Goal: Task Accomplishment & Management: Manage account settings

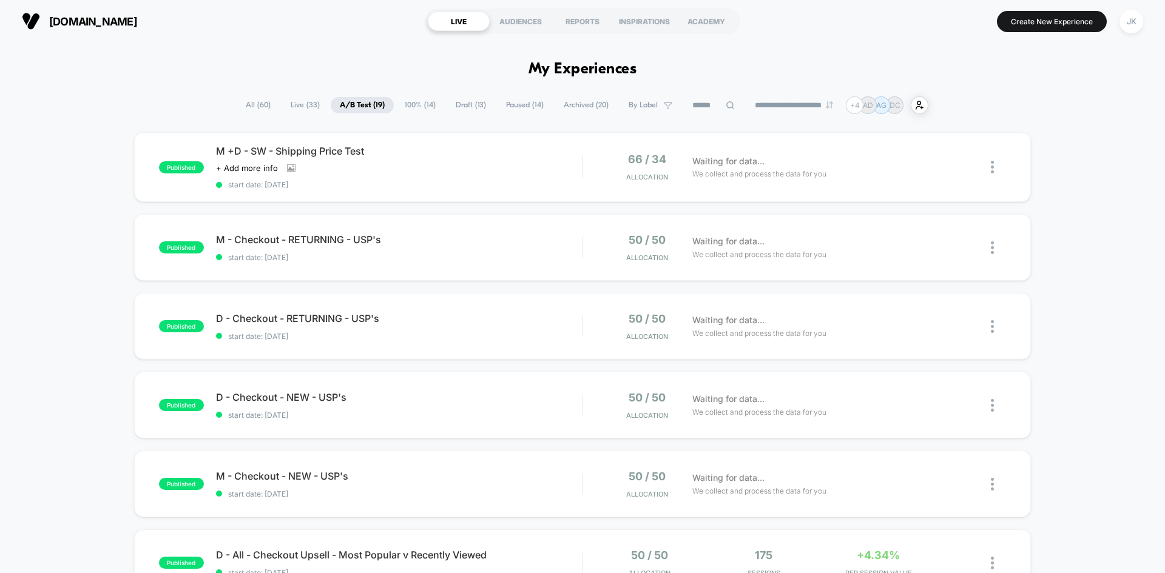
click at [411, 104] on span "100% ( 14 )" at bounding box center [420, 105] width 49 height 16
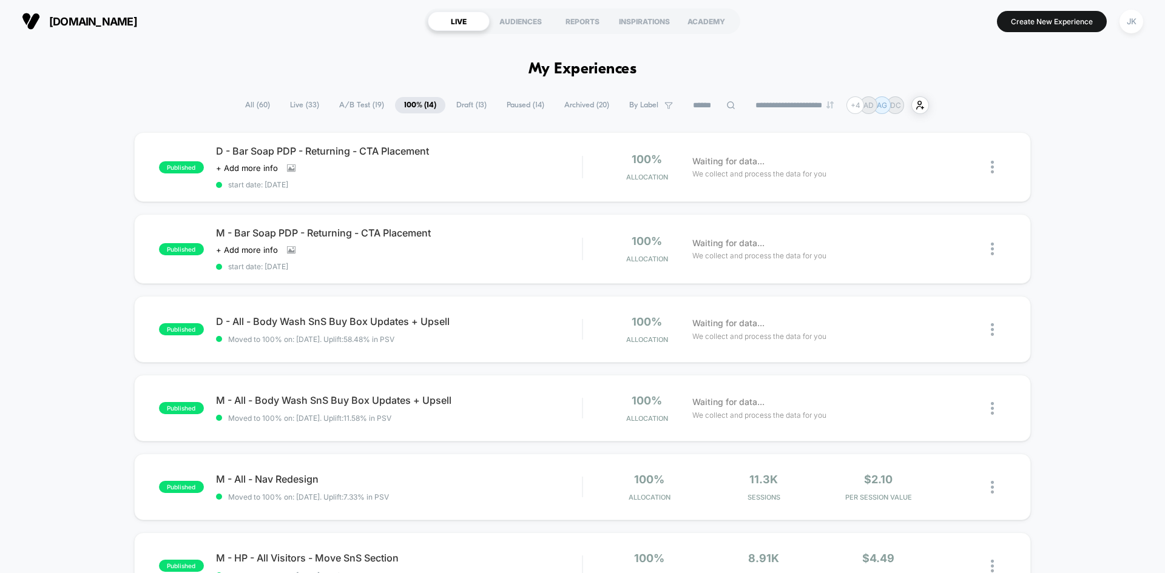
click at [367, 100] on span "A/B Test ( 19 )" at bounding box center [361, 105] width 63 height 16
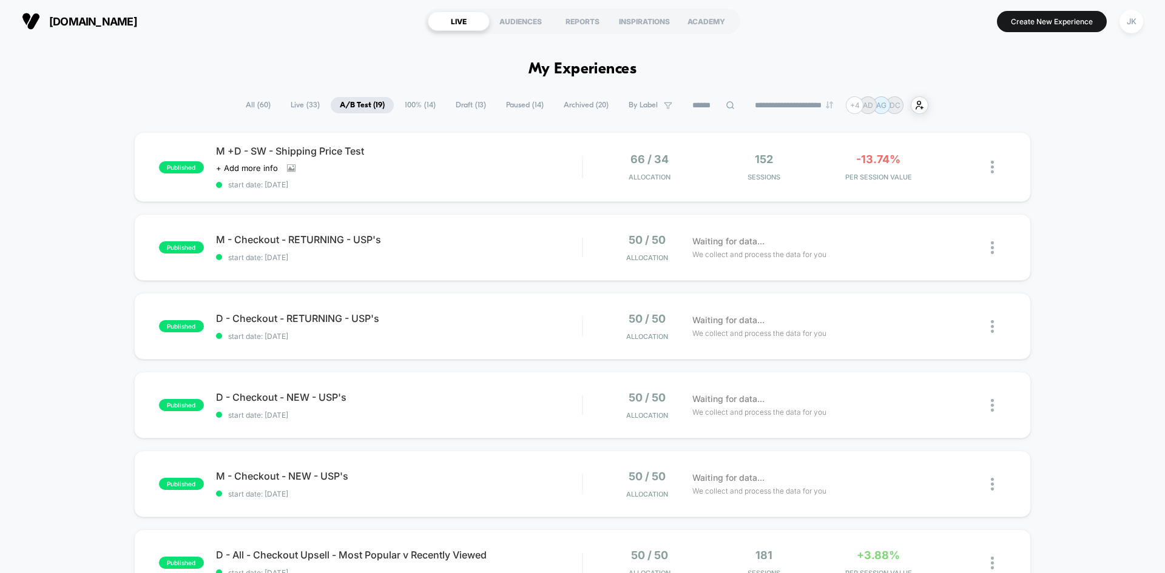
click at [464, 103] on span "Draft ( 13 )" at bounding box center [471, 105] width 49 height 16
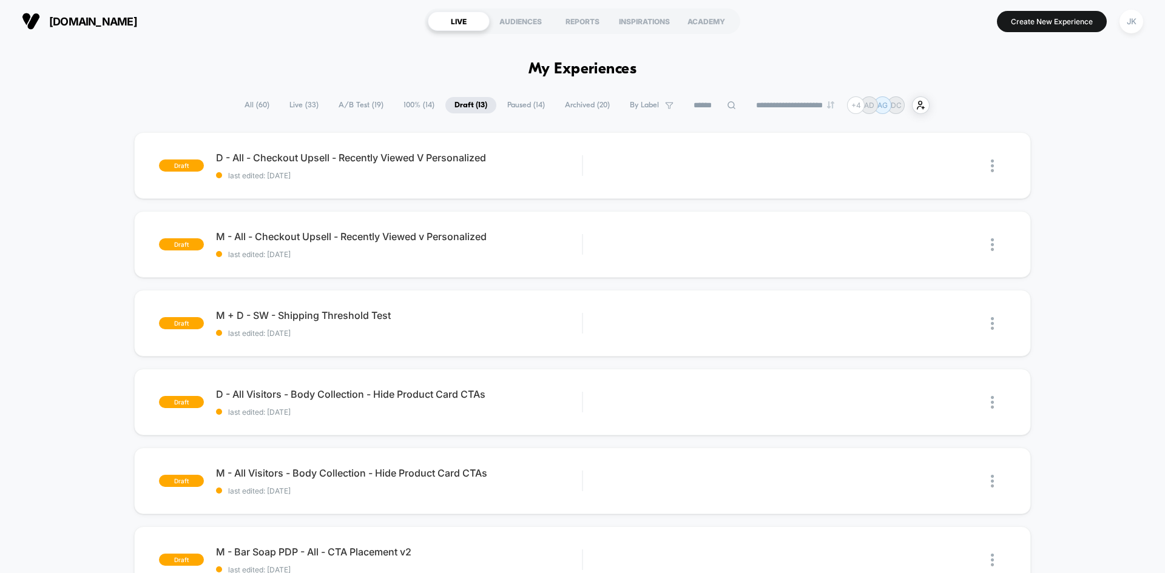
click at [366, 98] on span "A/B Test ( 19 )" at bounding box center [360, 105] width 63 height 16
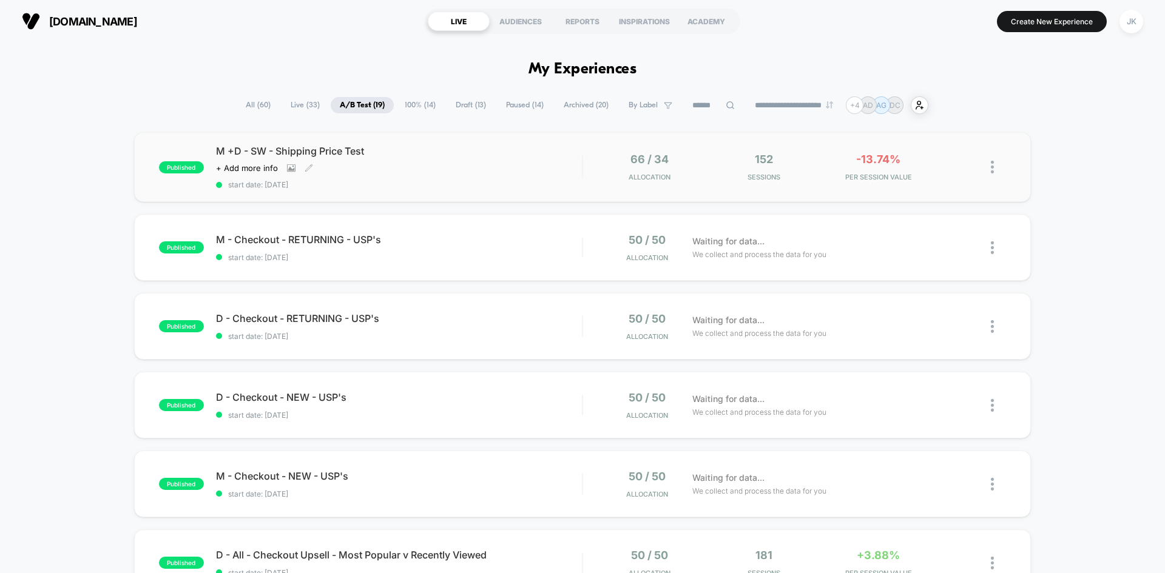
click at [325, 150] on span "M +D - SW - Shipping Price Test" at bounding box center [399, 151] width 366 height 12
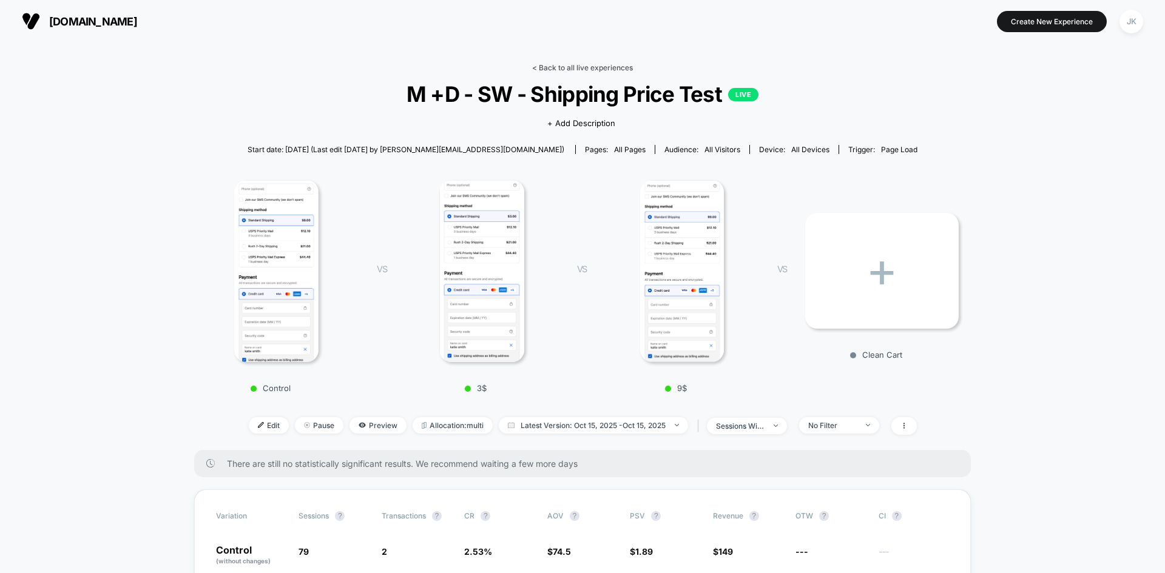
click at [616, 64] on link "< Back to all live experiences" at bounding box center [582, 67] width 101 height 9
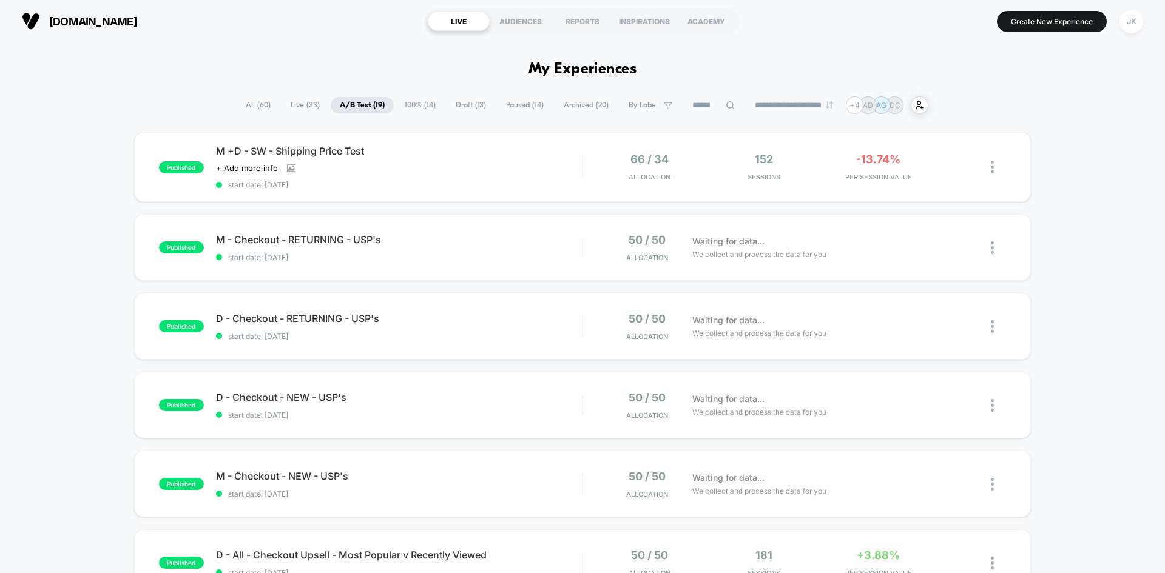
click at [470, 102] on span "Draft ( 13 )" at bounding box center [471, 105] width 49 height 16
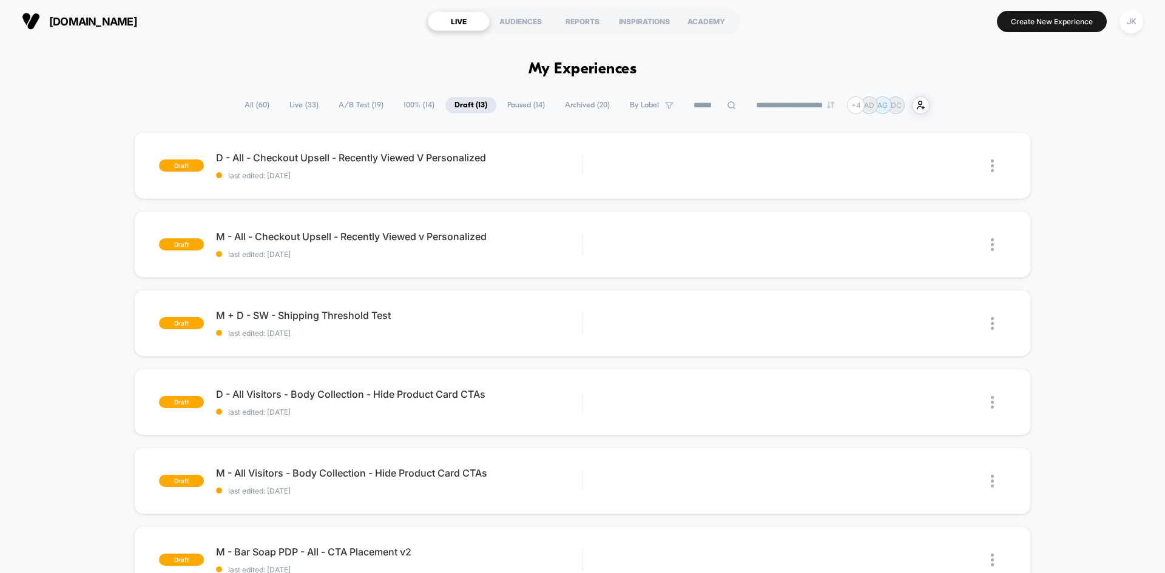
click at [338, 111] on span "A/B Test ( 19 )" at bounding box center [360, 105] width 63 height 16
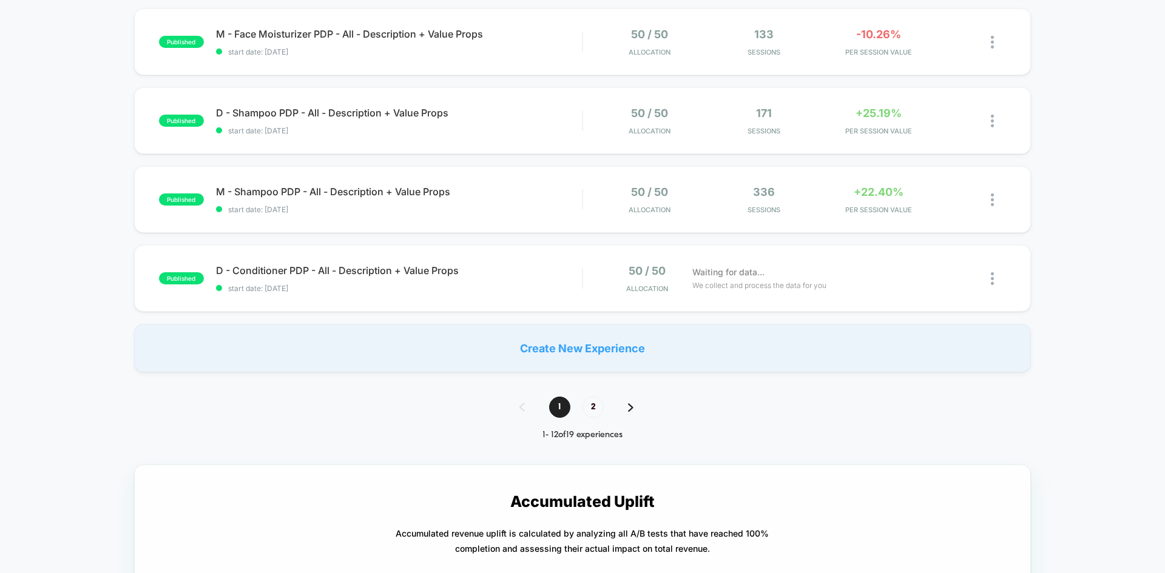
scroll to position [758, 0]
click at [592, 407] on span "2" at bounding box center [592, 406] width 21 height 21
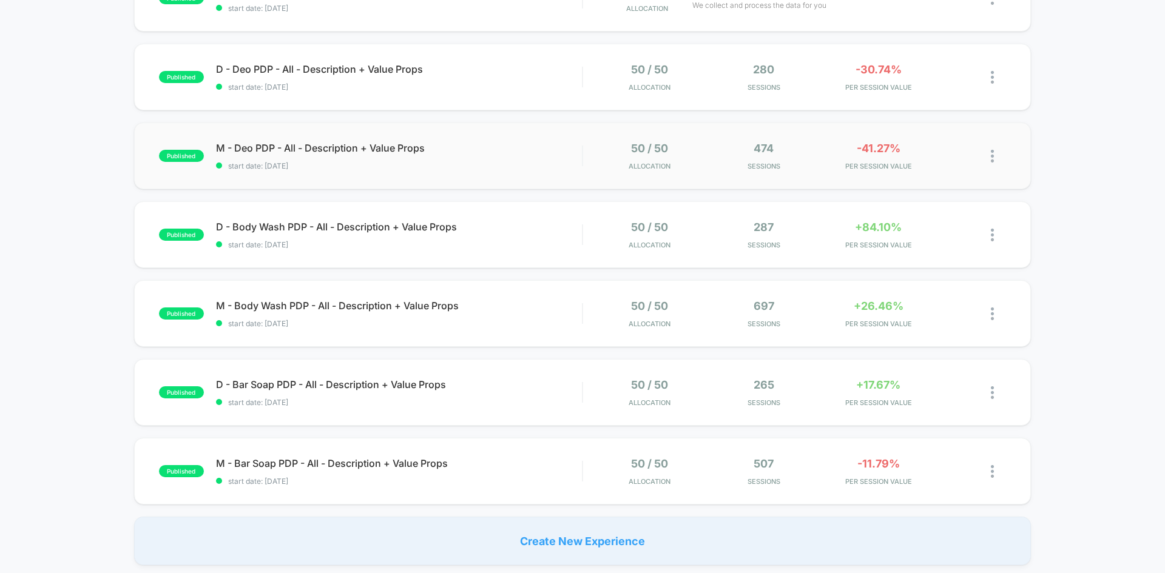
scroll to position [0, 0]
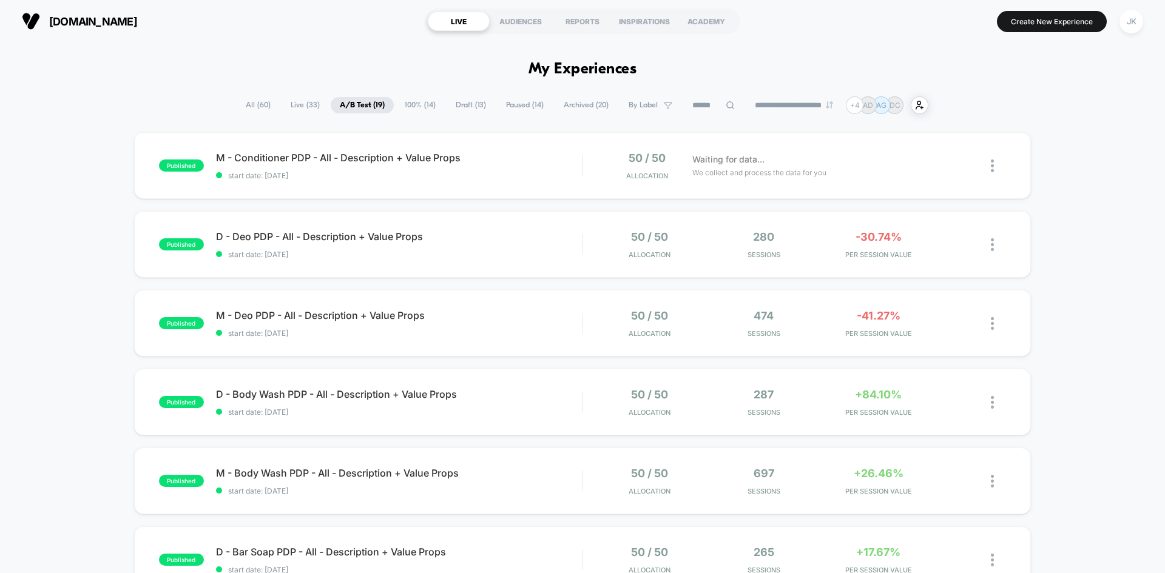
click at [412, 110] on span "100% ( 14 )" at bounding box center [420, 105] width 49 height 16
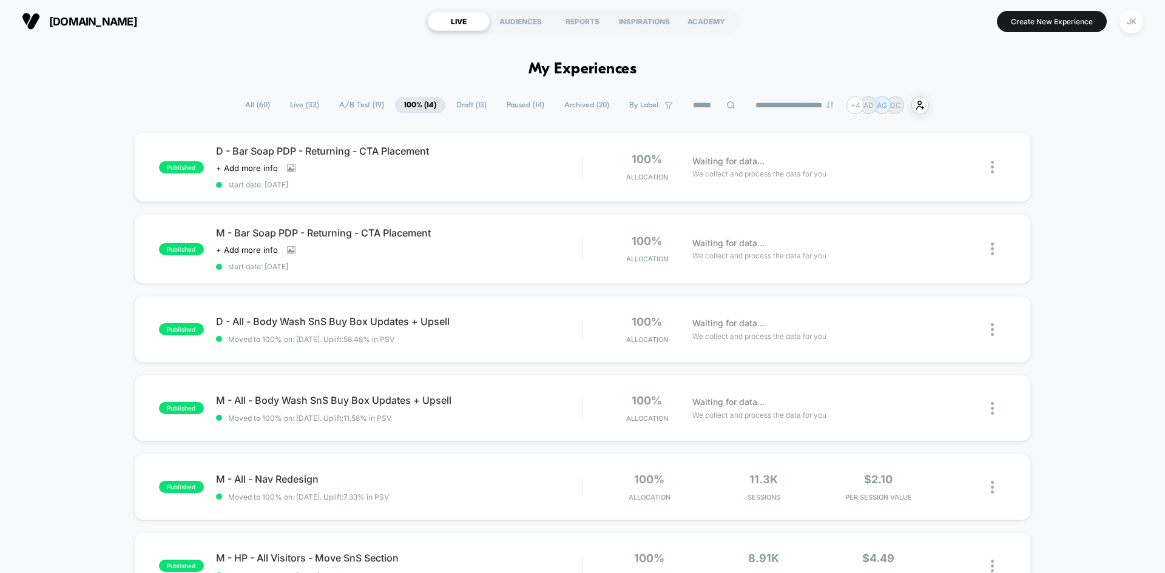
click at [454, 98] on span "Draft ( 13 )" at bounding box center [471, 105] width 49 height 16
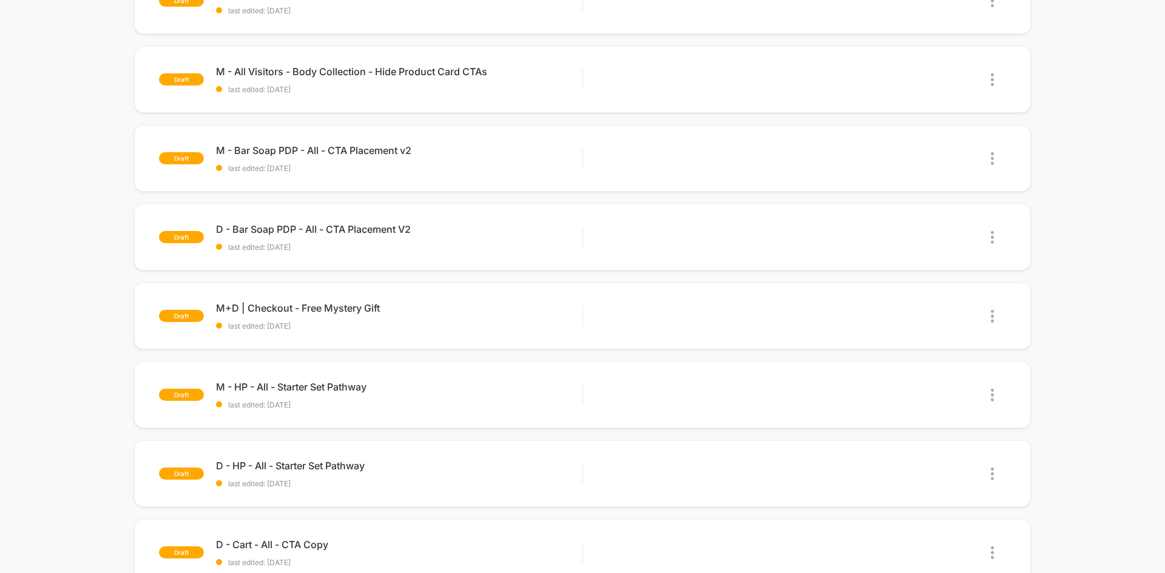
scroll to position [371, 0]
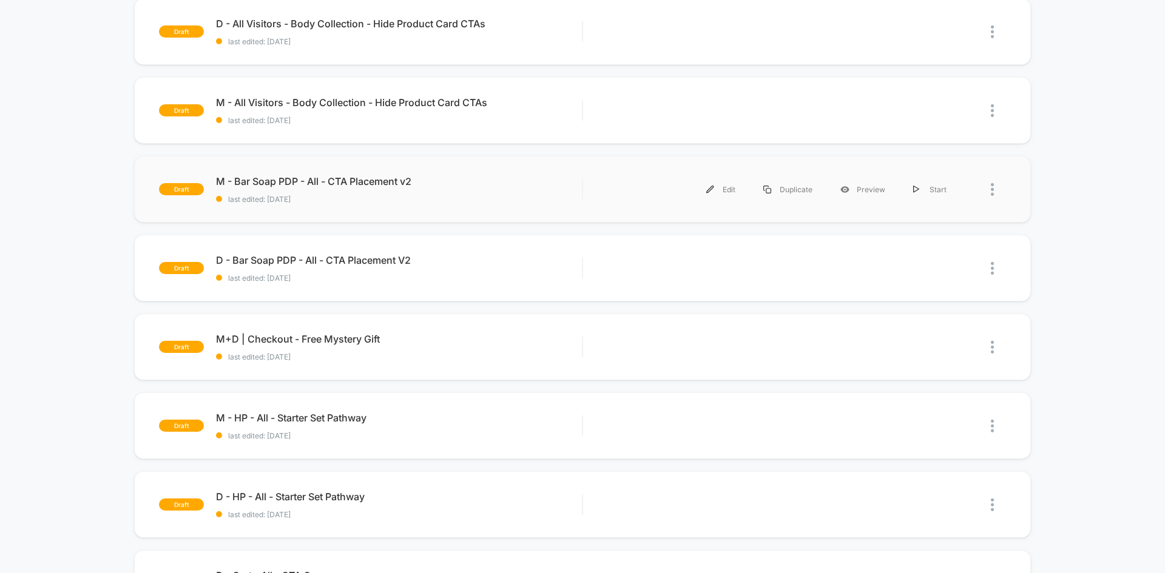
click at [986, 198] on div at bounding box center [983, 189] width 46 height 27
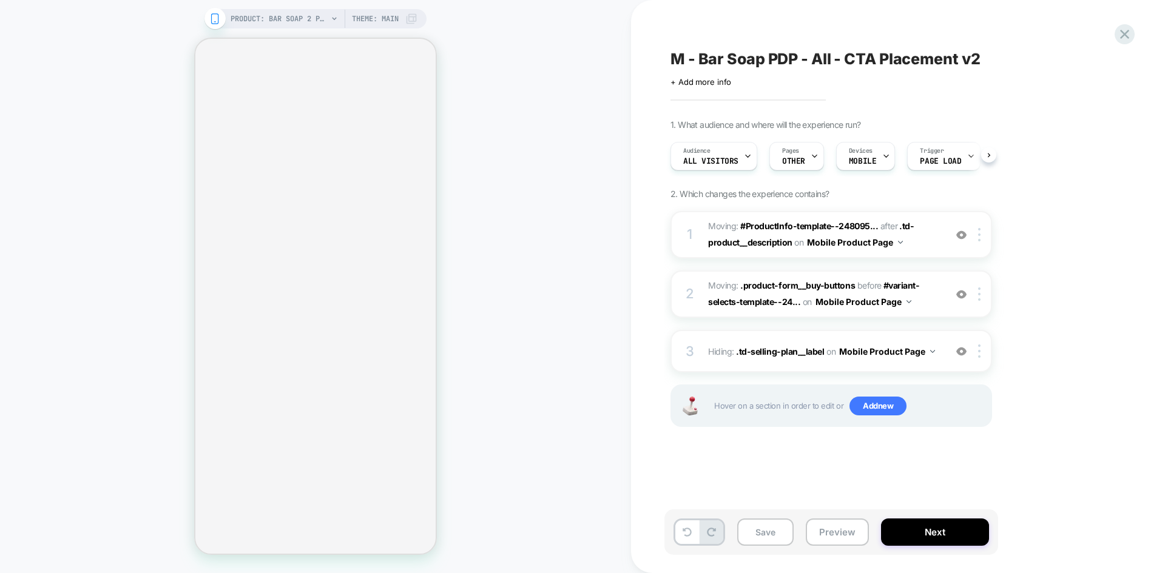
scroll to position [0, 1]
click at [767, 530] on button "Save" at bounding box center [765, 532] width 56 height 27
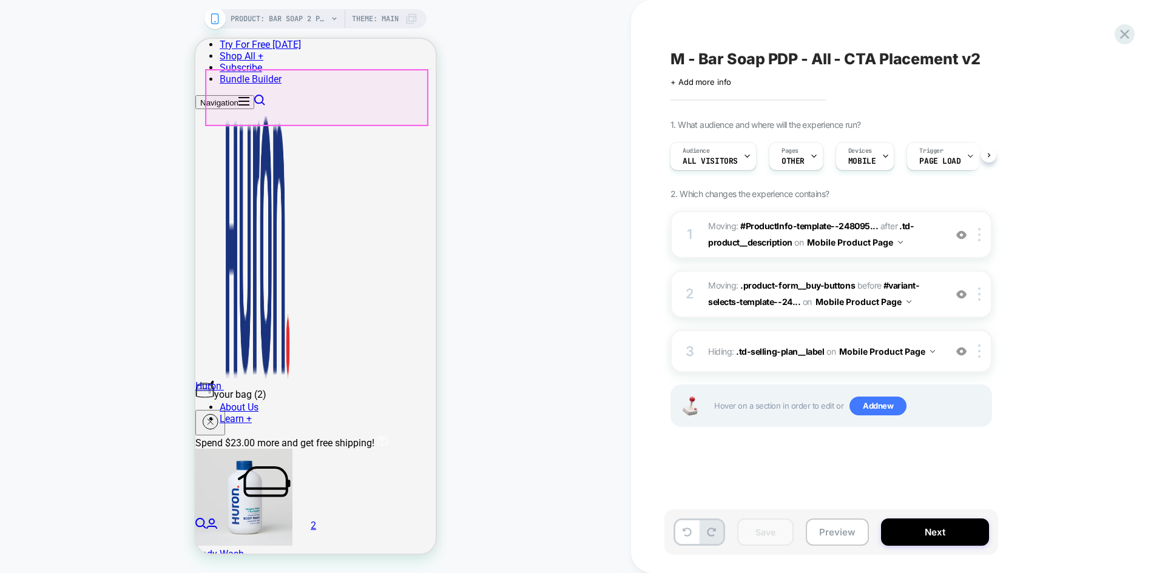
scroll to position [0, 0]
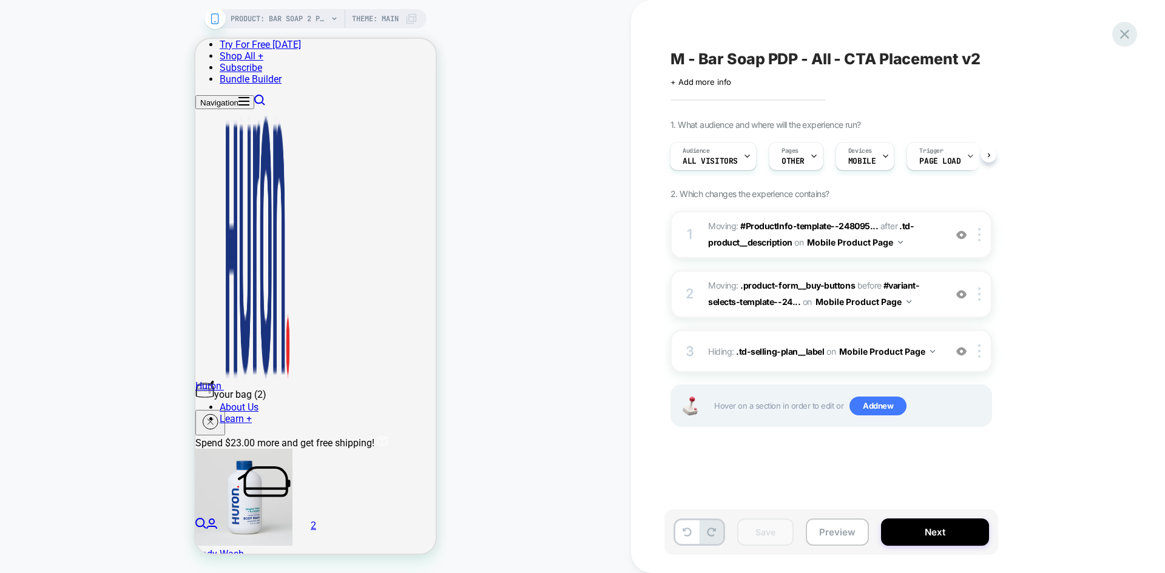
click at [1130, 37] on icon at bounding box center [1124, 34] width 16 height 16
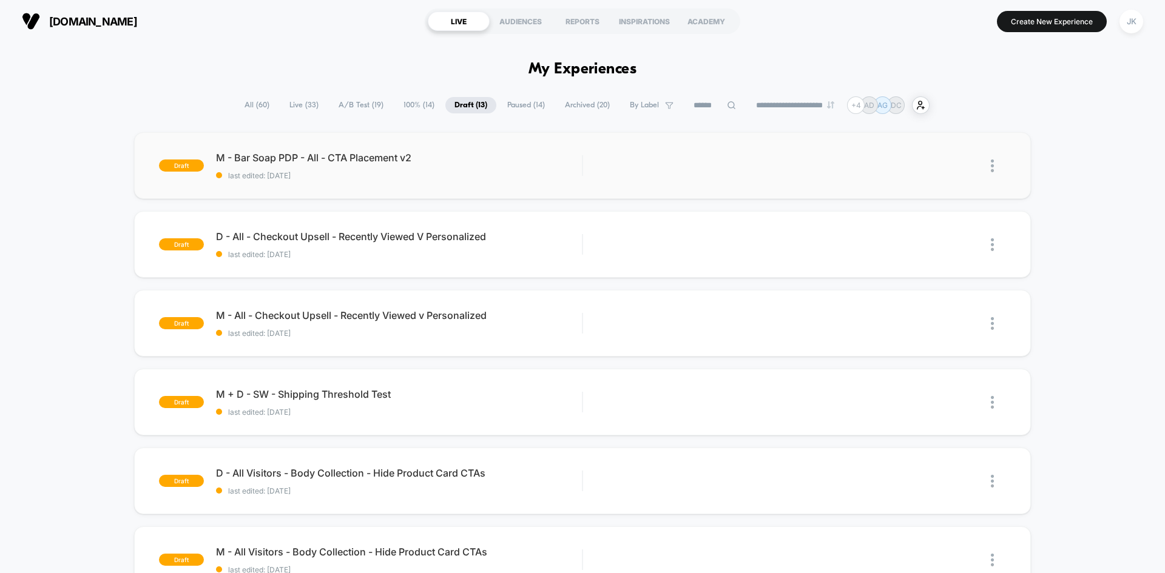
click at [994, 167] on img at bounding box center [992, 166] width 3 height 13
click at [938, 222] on div "Delete" at bounding box center [929, 221] width 109 height 27
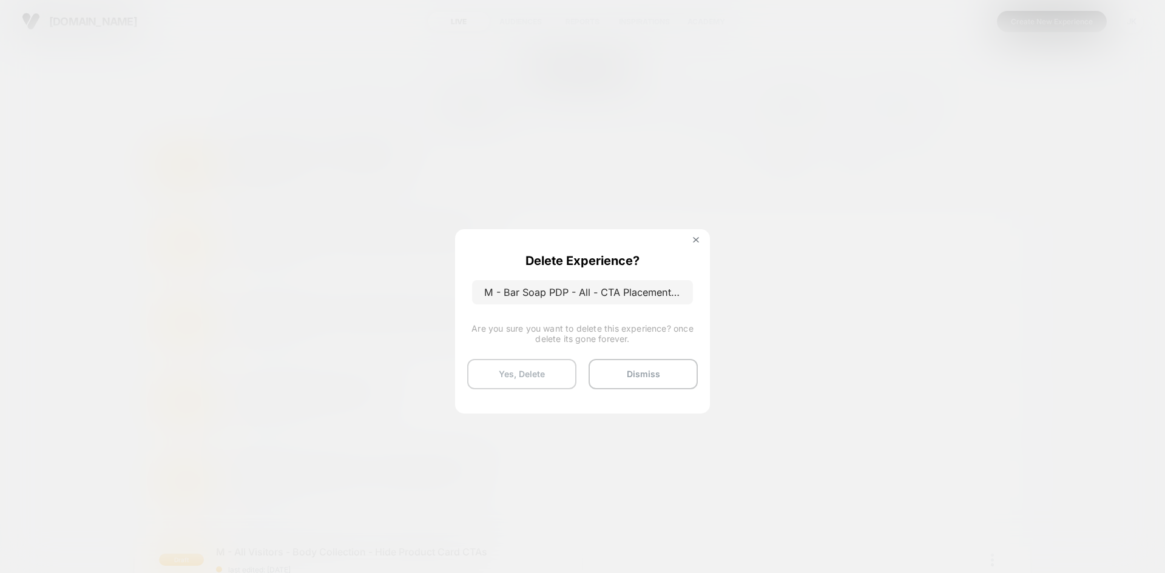
click at [535, 370] on button "Yes, Delete" at bounding box center [521, 374] width 109 height 30
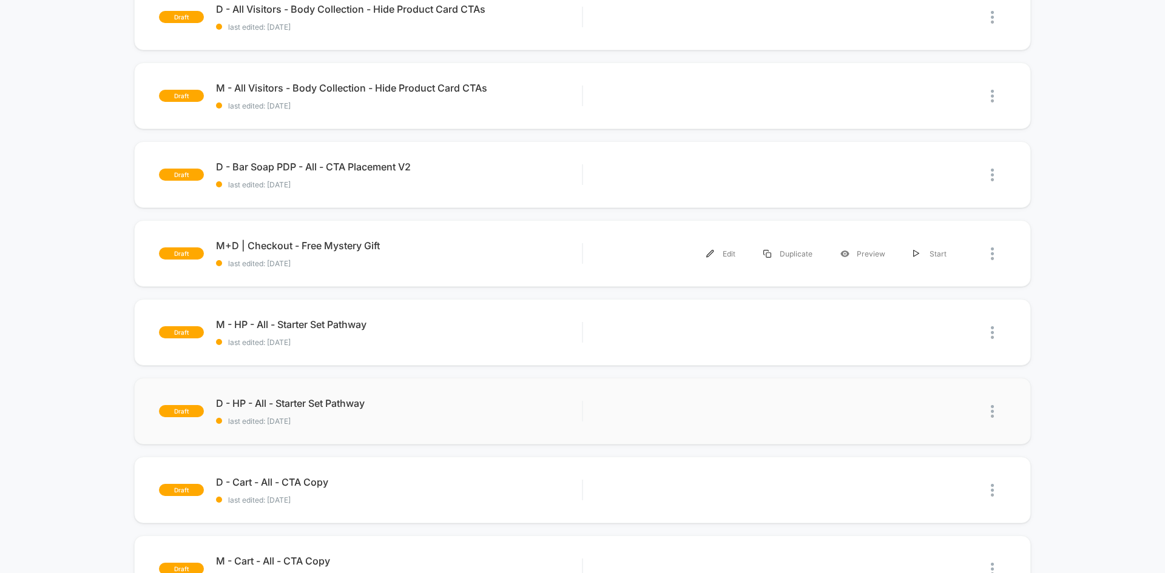
scroll to position [368, 0]
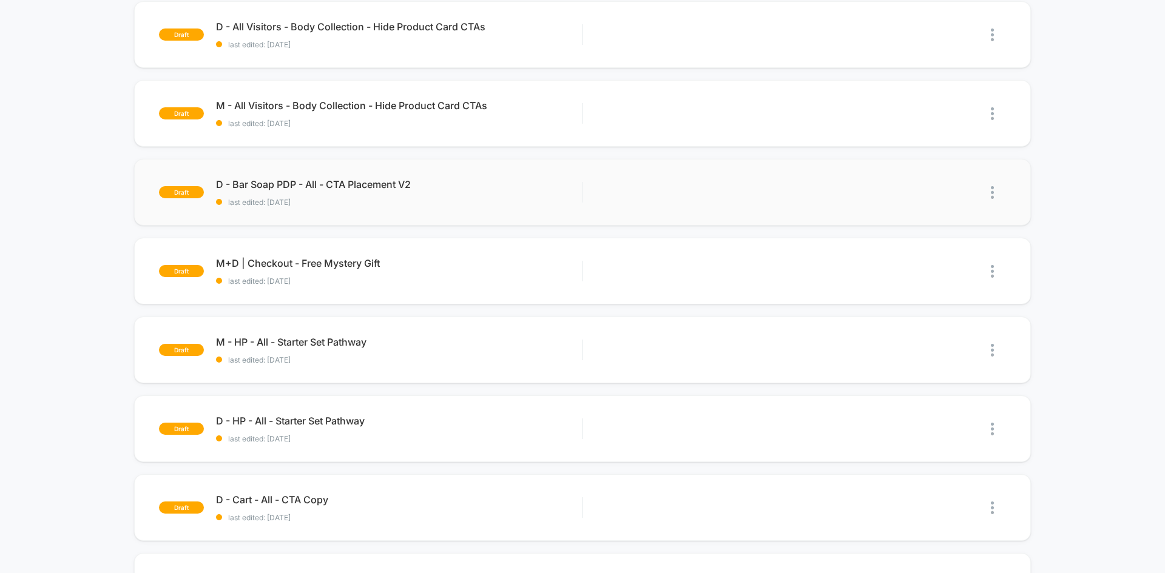
click at [993, 195] on img at bounding box center [992, 192] width 3 height 13
click at [926, 249] on div "Delete" at bounding box center [929, 248] width 109 height 27
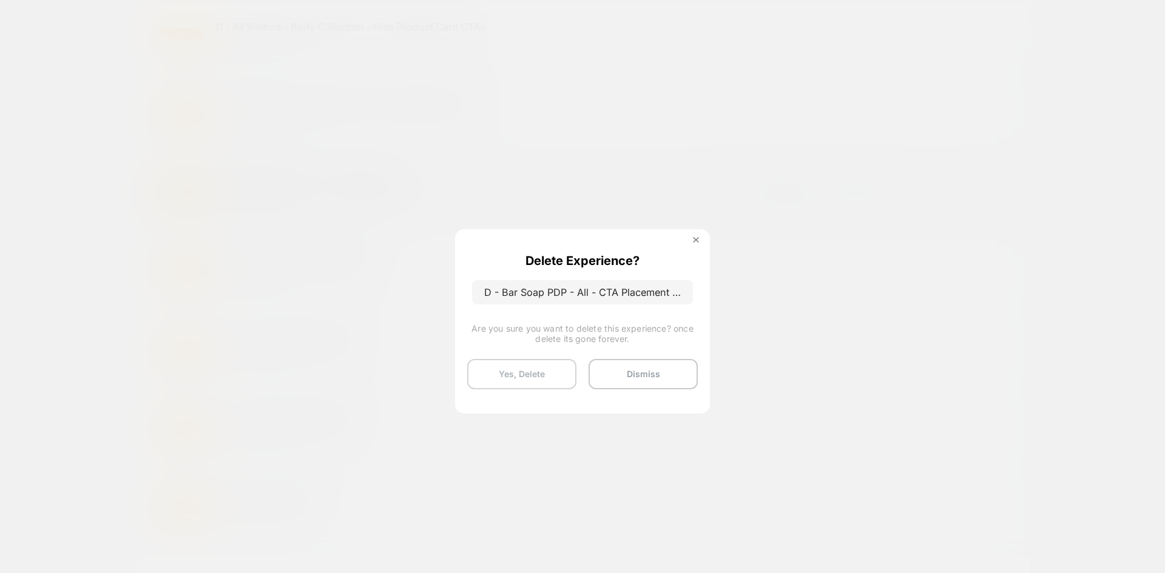
click at [533, 382] on button "Yes, Delete" at bounding box center [521, 374] width 109 height 30
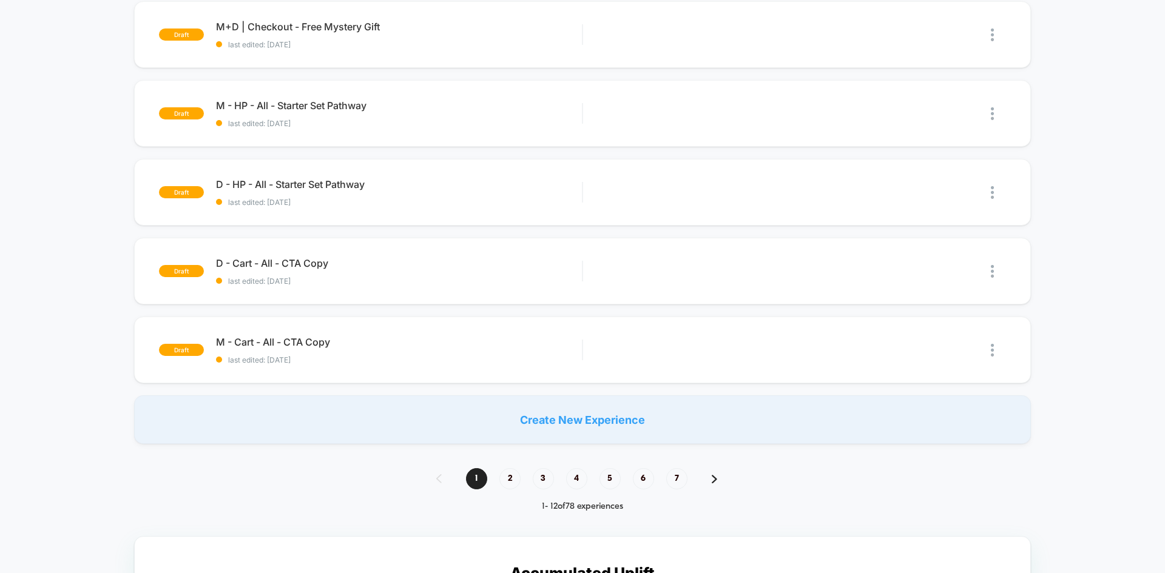
scroll to position [530, 0]
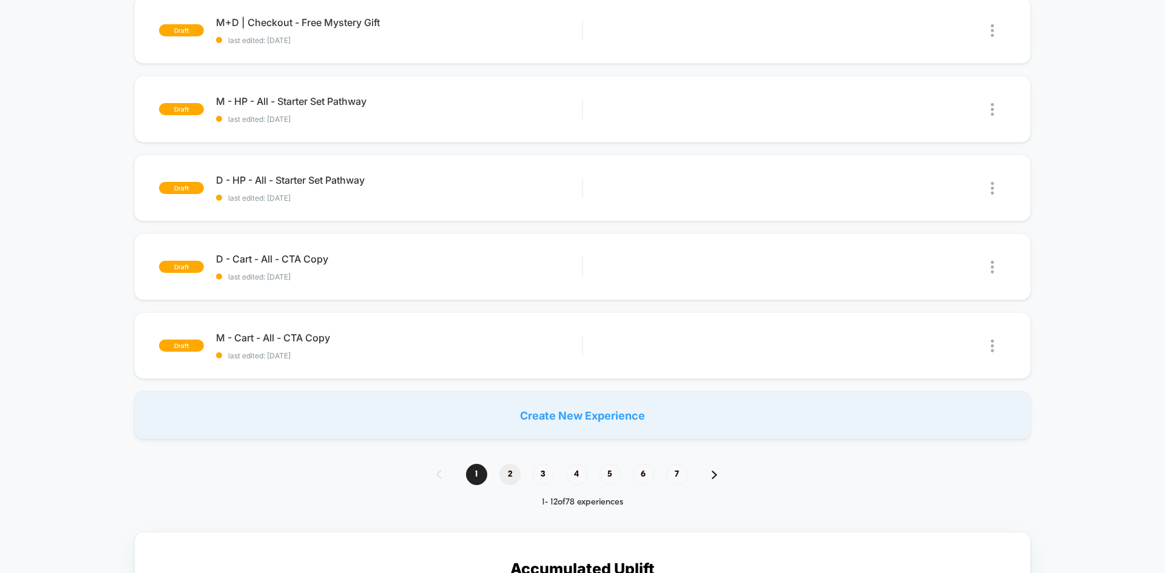
click at [516, 479] on span "2" at bounding box center [509, 474] width 21 height 21
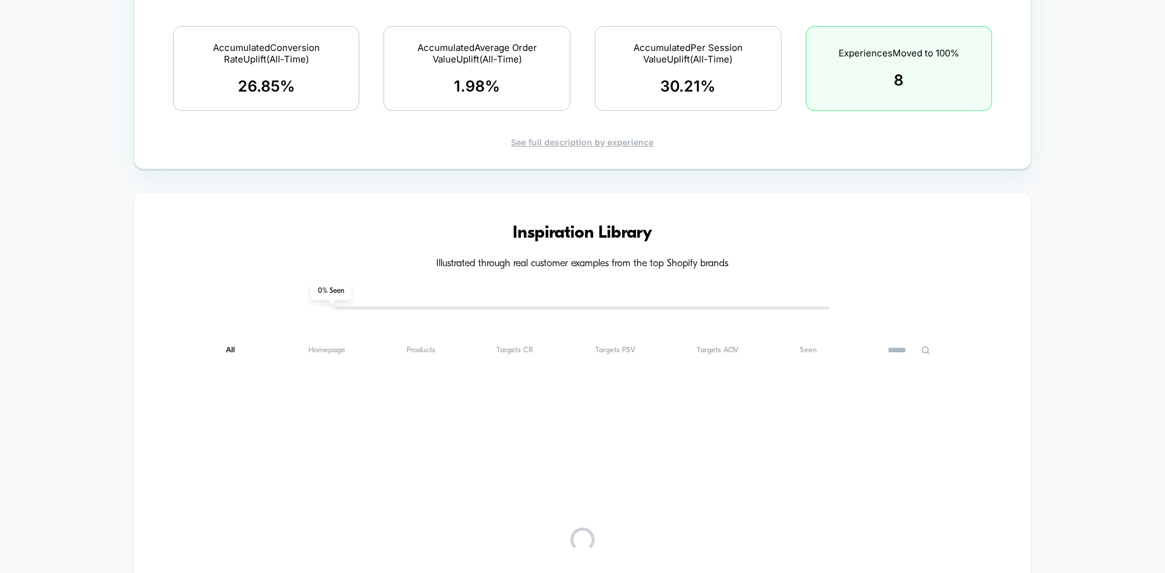
scroll to position [0, 0]
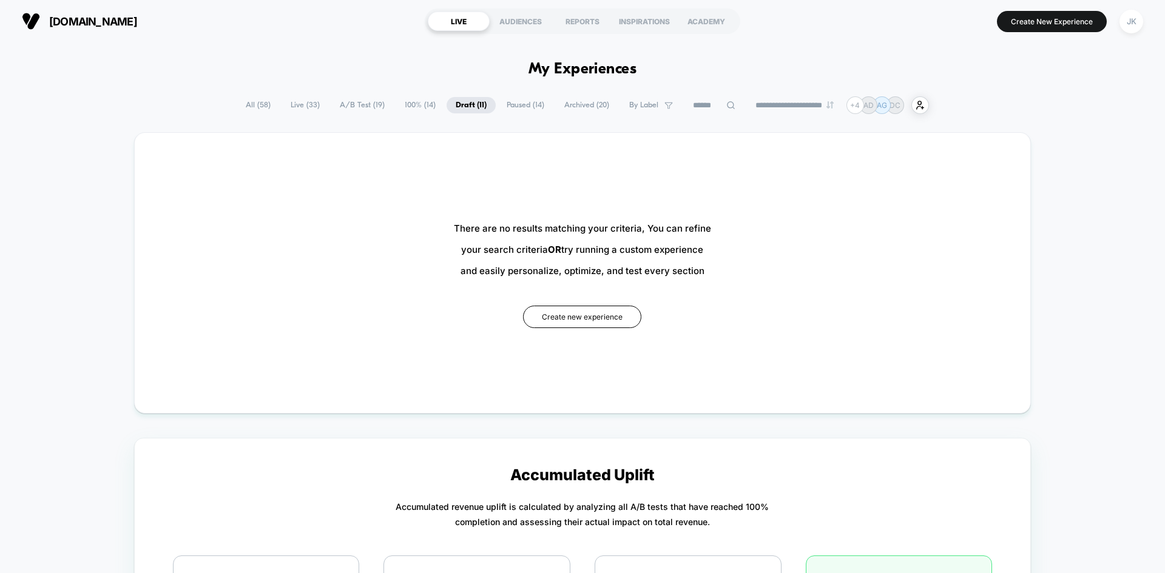
click at [462, 105] on span "Draft ( 11 )" at bounding box center [471, 105] width 49 height 16
click at [518, 103] on span "Paused ( 14 )" at bounding box center [525, 105] width 56 height 16
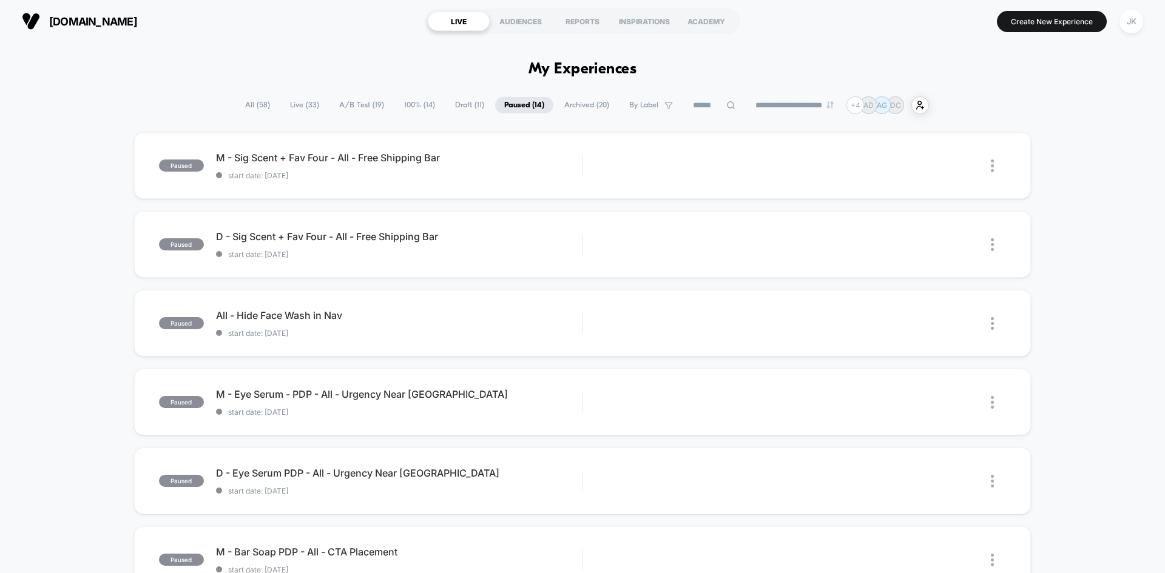
click at [416, 99] on span "100% ( 14 )" at bounding box center [419, 105] width 49 height 16
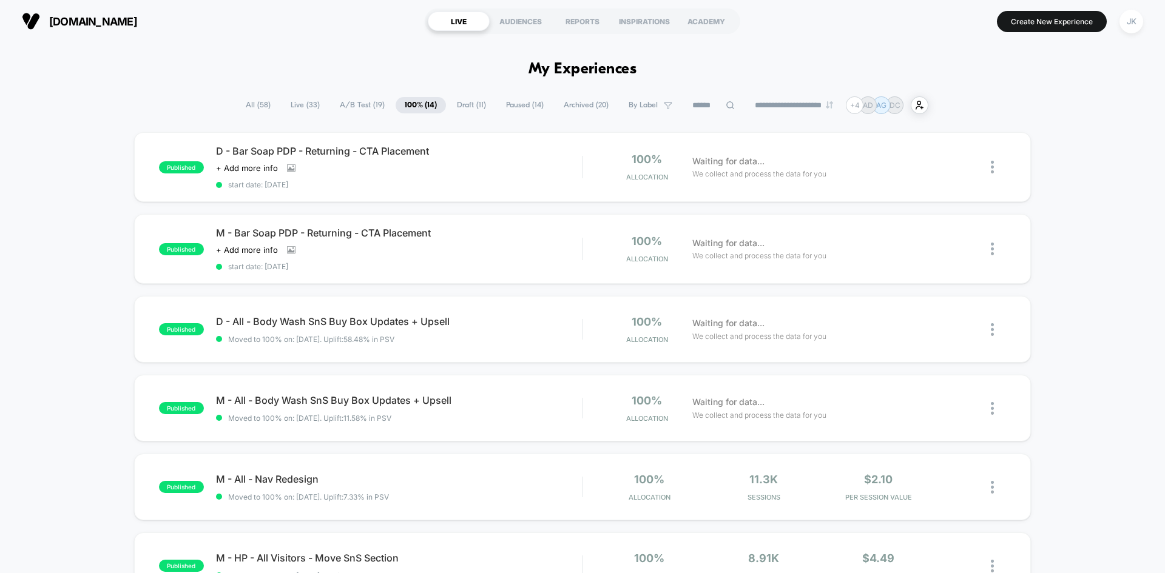
click at [448, 103] on span "Draft ( 11 )" at bounding box center [471, 105] width 47 height 16
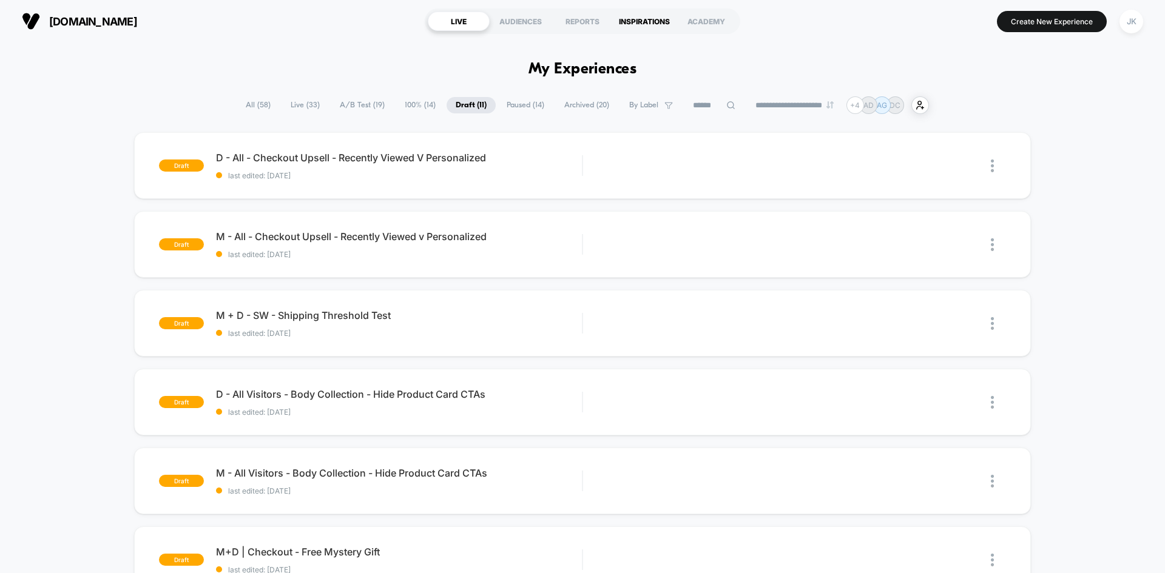
click at [647, 22] on div "INSPIRATIONS" at bounding box center [644, 21] width 62 height 19
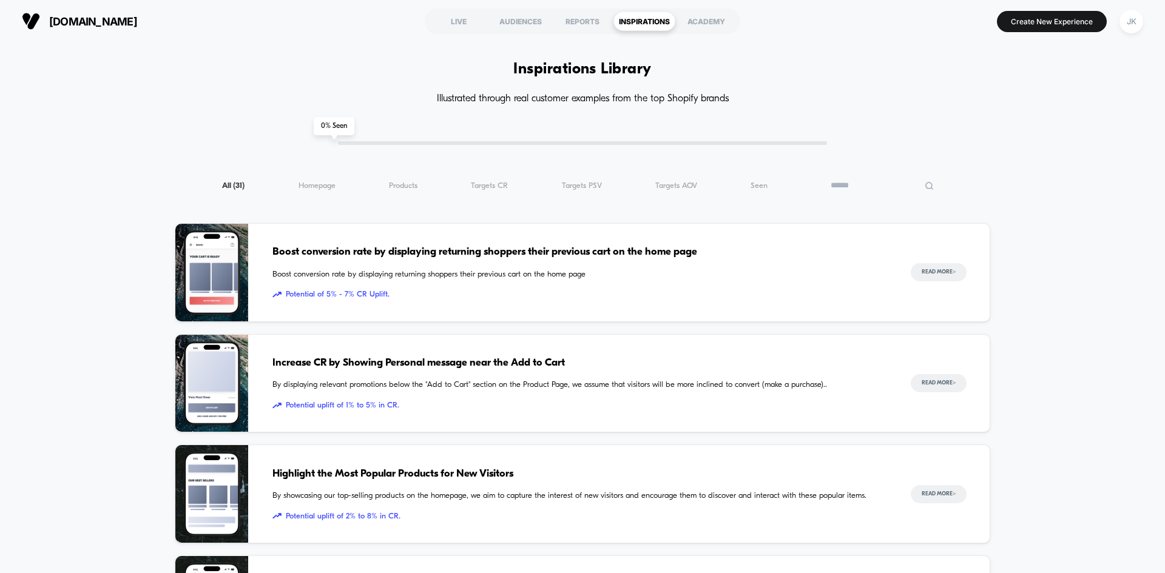
click at [917, 187] on input at bounding box center [881, 185] width 121 height 15
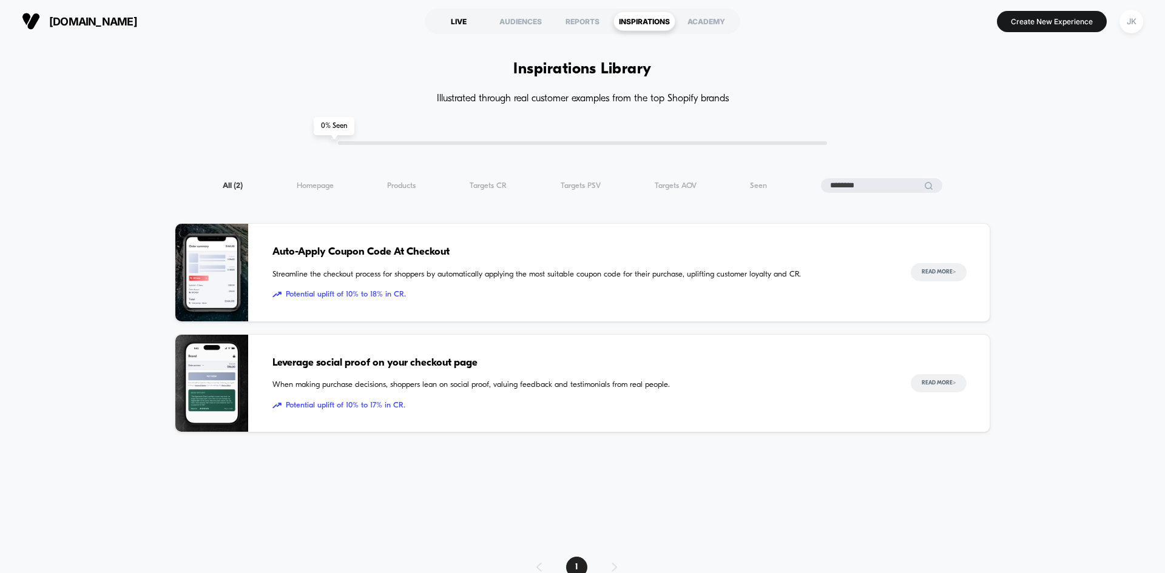
type input "********"
click at [451, 19] on div "LIVE" at bounding box center [459, 21] width 62 height 19
